Goal: Check status: Check status

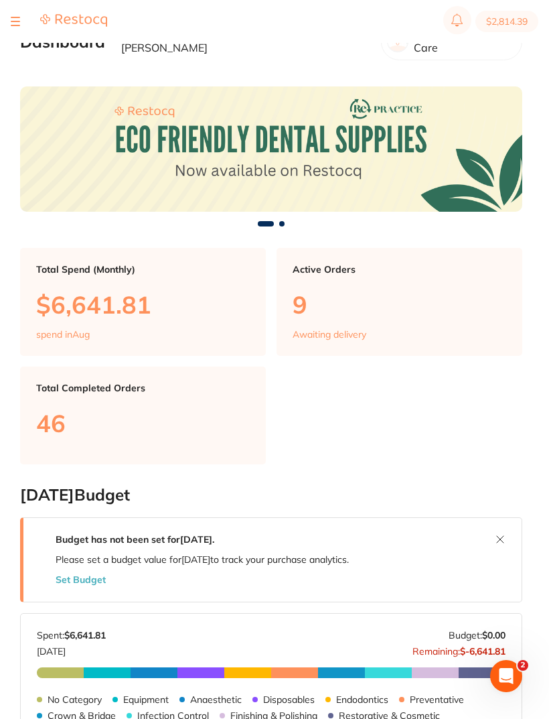
click at [514, 46] on div "Riviera Dental Care" at bounding box center [451, 41] width 141 height 37
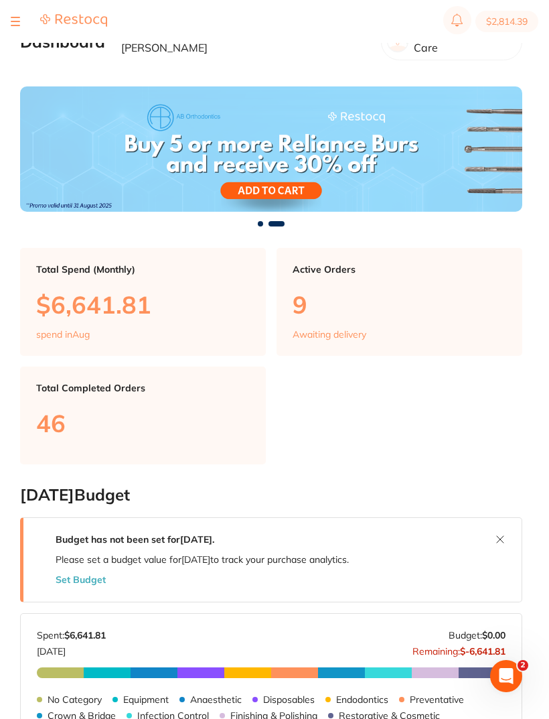
click at [9, 42] on section "$2,814.39" at bounding box center [274, 21] width 549 height 43
click at [18, 48] on div "$2,814.39 Riviera Dental Care Switch account Riviera Dental Care $0.00 in your …" at bounding box center [274, 338] width 549 height 676
click at [17, 45] on div "$2,814.39 Riviera Dental Care Switch account Riviera Dental Care $0.00 in your …" at bounding box center [274, 338] width 549 height 676
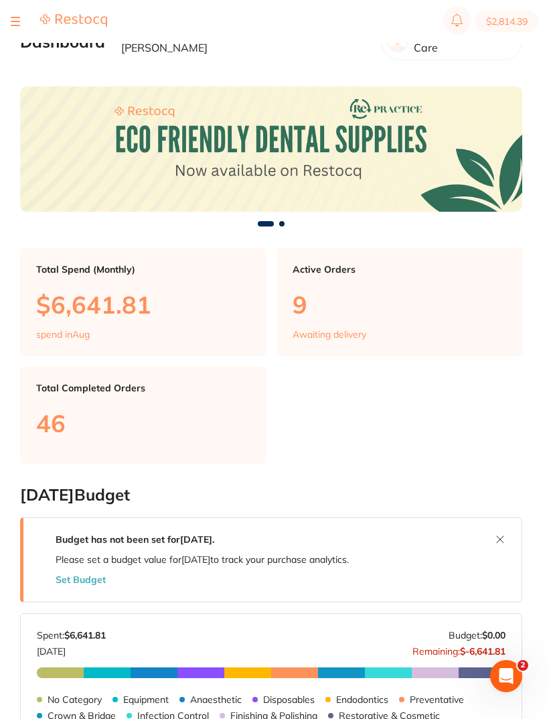
click at [14, 48] on div "$2,814.39 Riviera Dental Care Switch account Riviera Dental Care $0.00 in your …" at bounding box center [274, 338] width 549 height 676
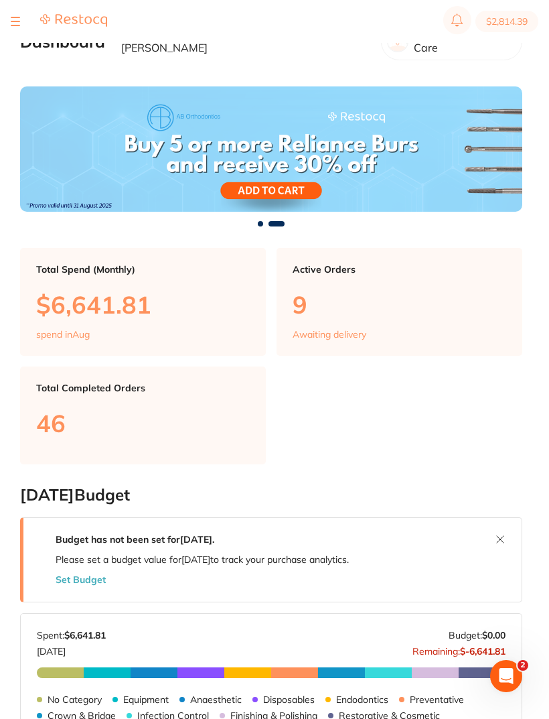
click at [20, 46] on section "Dashboard Welcome back, [PERSON_NAME] Riviera Dental Care" at bounding box center [271, 42] width 502 height 46
click at [17, 28] on div at bounding box center [15, 21] width 9 height 16
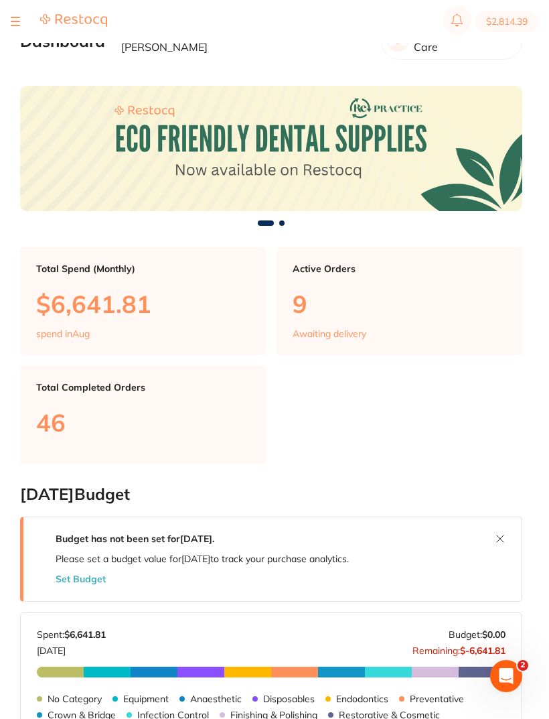
click at [19, 21] on button at bounding box center [15, 21] width 9 height 1
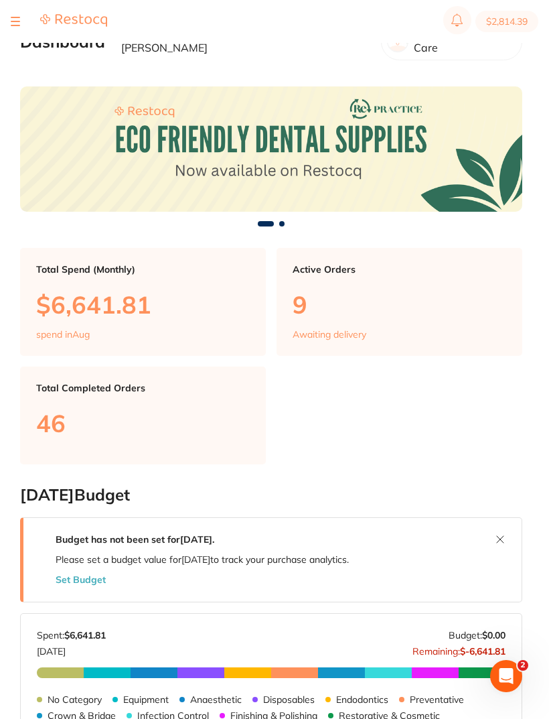
click at [22, 25] on div at bounding box center [59, 21] width 96 height 16
click at [14, 22] on button at bounding box center [15, 21] width 9 height 1
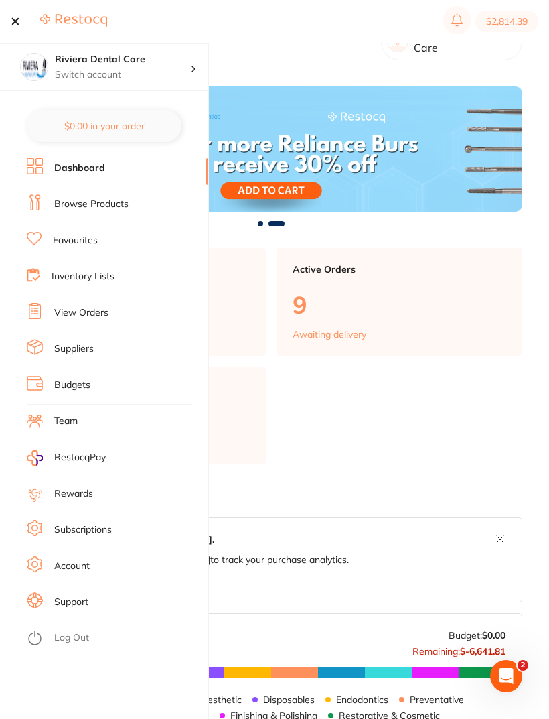
click at [94, 309] on link "View Orders" at bounding box center [81, 312] width 54 height 13
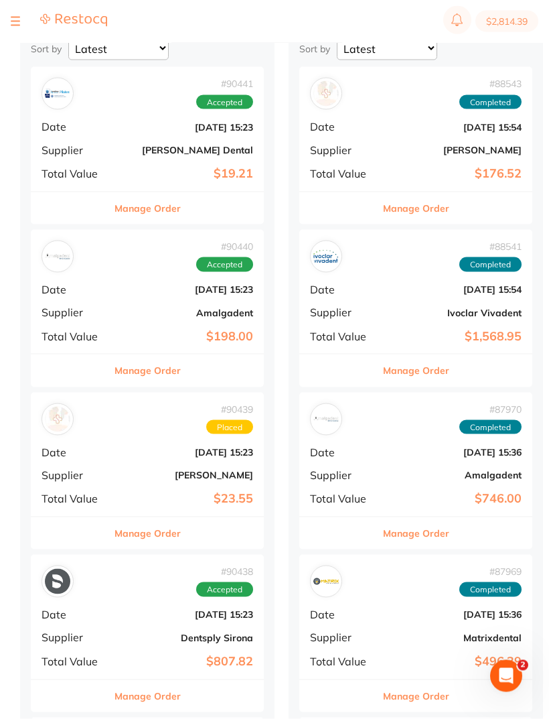
scroll to position [121, 0]
click at [151, 446] on b "[DATE] 15:23" at bounding box center [186, 451] width 134 height 11
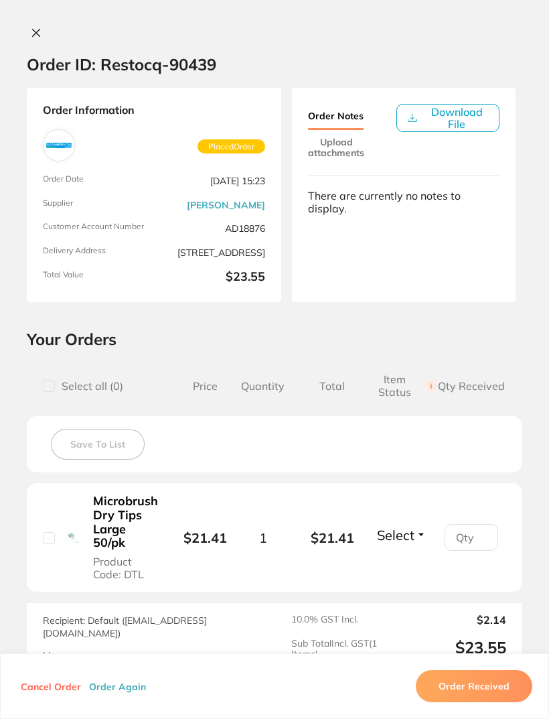
click at [230, 148] on span "Placed Order" at bounding box center [232, 146] width 68 height 15
click at [232, 139] on span "Placed Order" at bounding box center [232, 146] width 68 height 15
click at [33, 35] on icon at bounding box center [36, 32] width 7 height 7
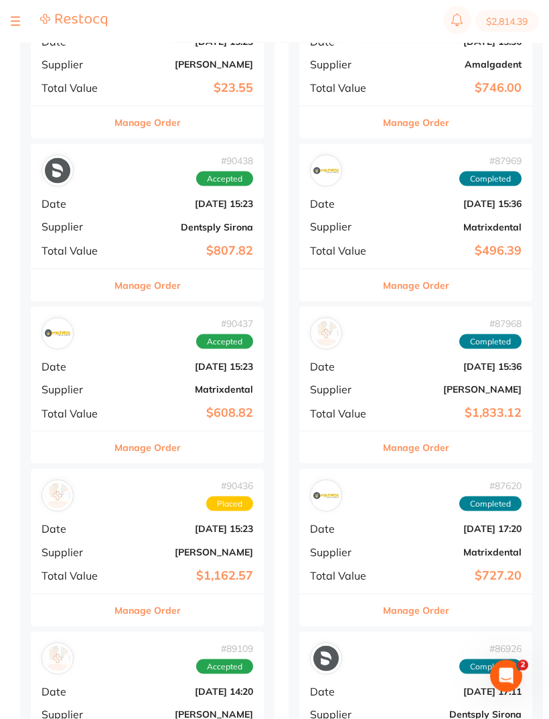
scroll to position [532, 0]
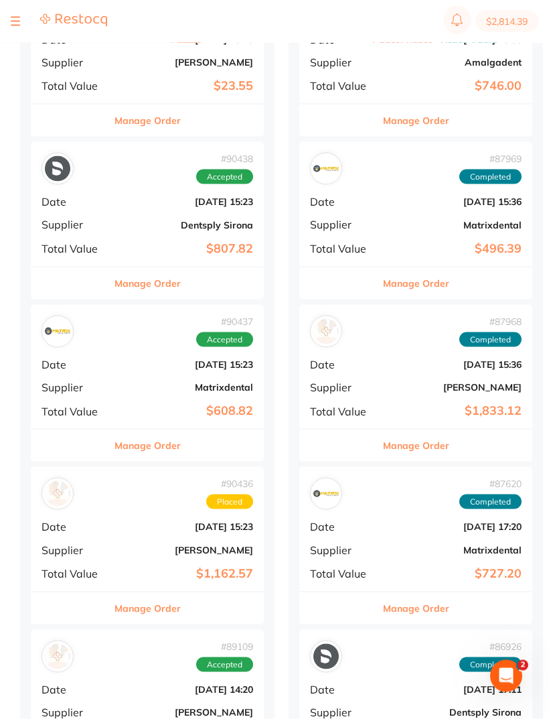
click at [121, 506] on div "# 90436 Placed Date Aug 15 2025, 15:23 Supplier Henry Schein Halas Total Value …" at bounding box center [147, 529] width 233 height 124
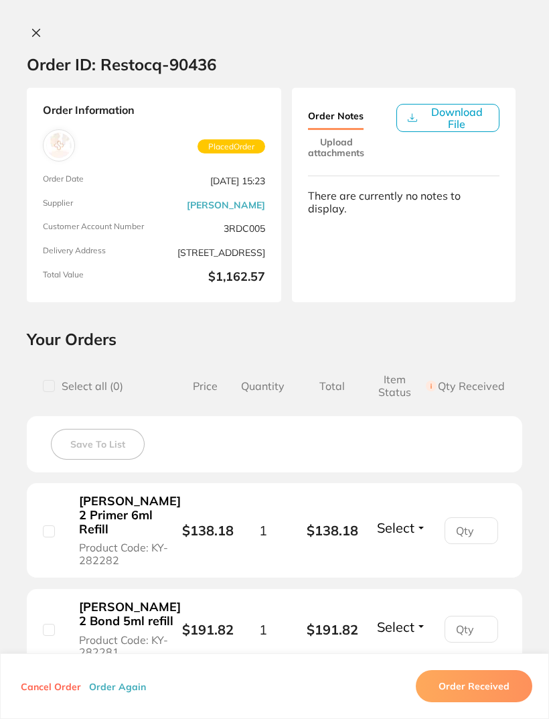
click at [475, 702] on button "Order Received" at bounding box center [474, 686] width 117 height 32
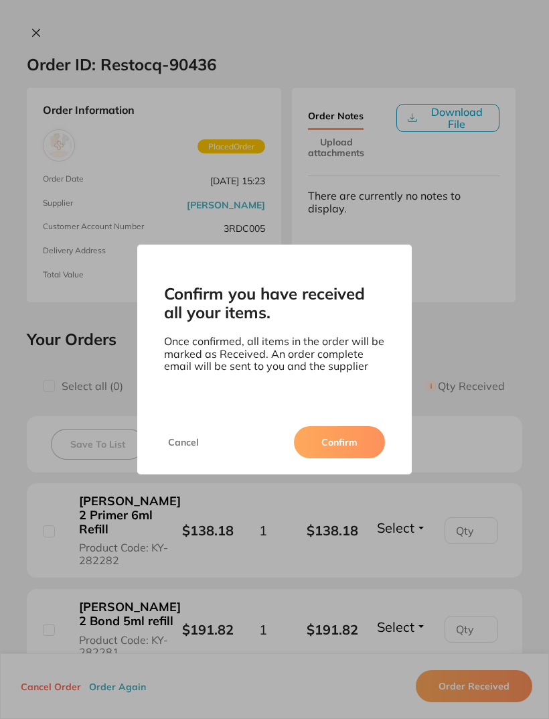
click at [186, 451] on button "Cancel" at bounding box center [183, 442] width 39 height 32
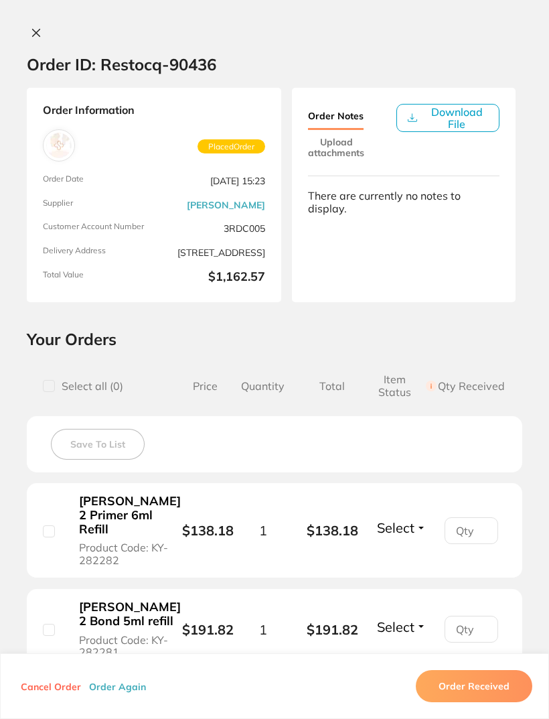
click at [33, 32] on icon at bounding box center [36, 32] width 11 height 11
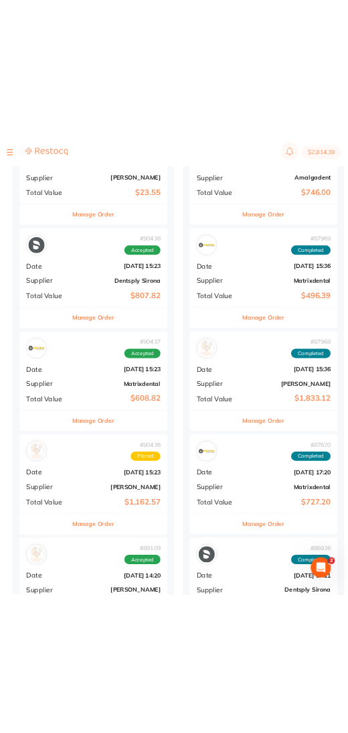
scroll to position [746, 0]
